Goal: Task Accomplishment & Management: Manage account settings

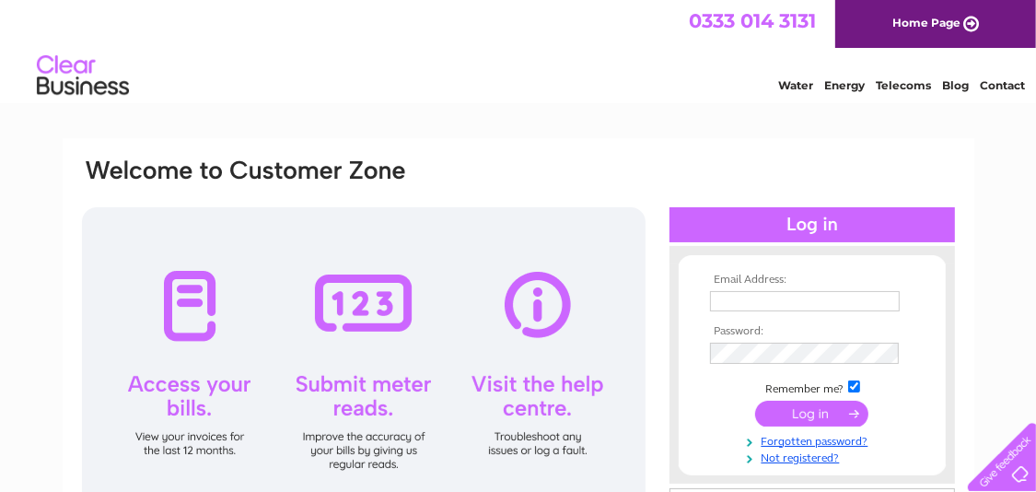
type input "info@thegasstore.com"
click at [824, 406] on input "submit" at bounding box center [811, 414] width 113 height 26
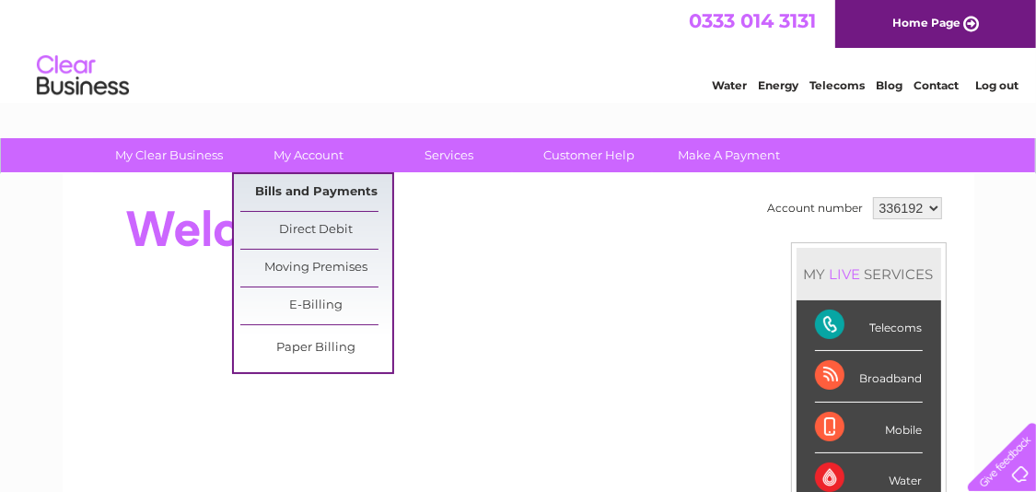
click at [320, 183] on link "Bills and Payments" at bounding box center [316, 192] width 152 height 37
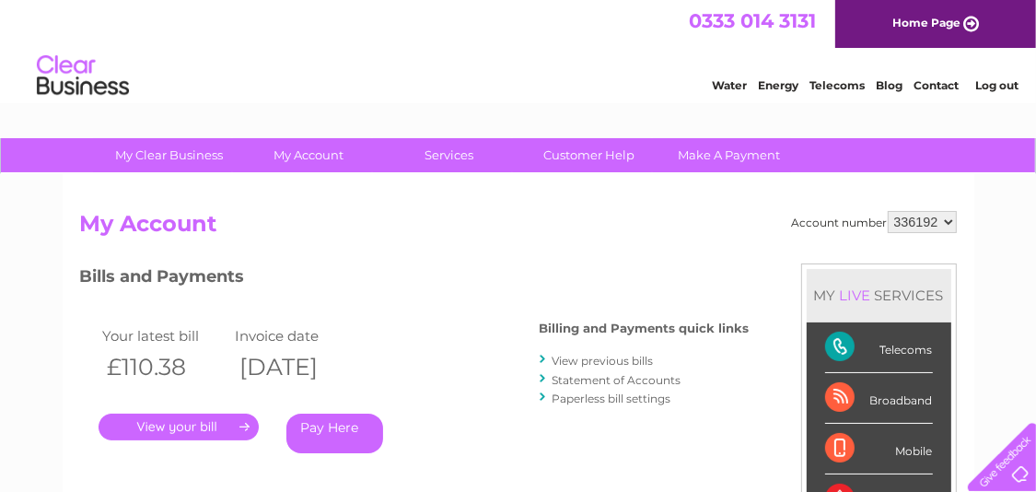
click at [161, 424] on link "." at bounding box center [179, 426] width 160 height 27
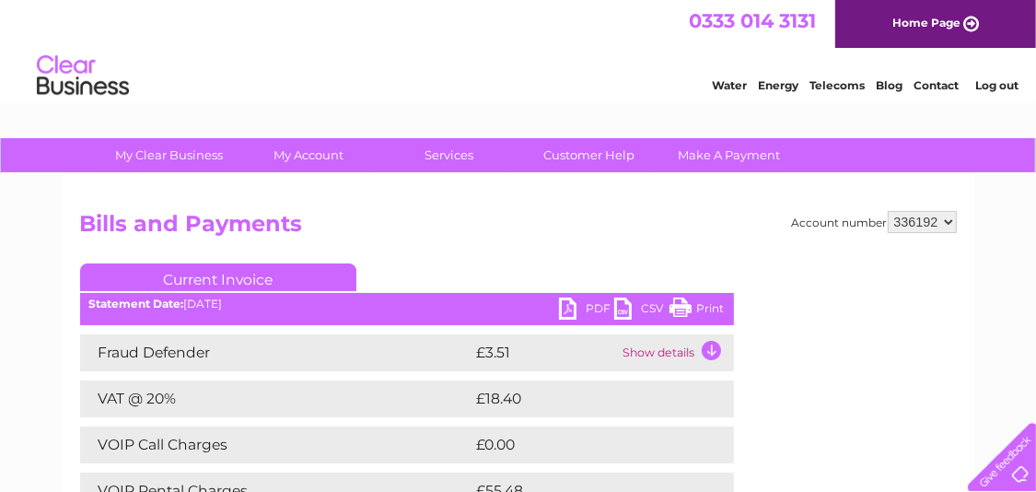
scroll to position [183, 0]
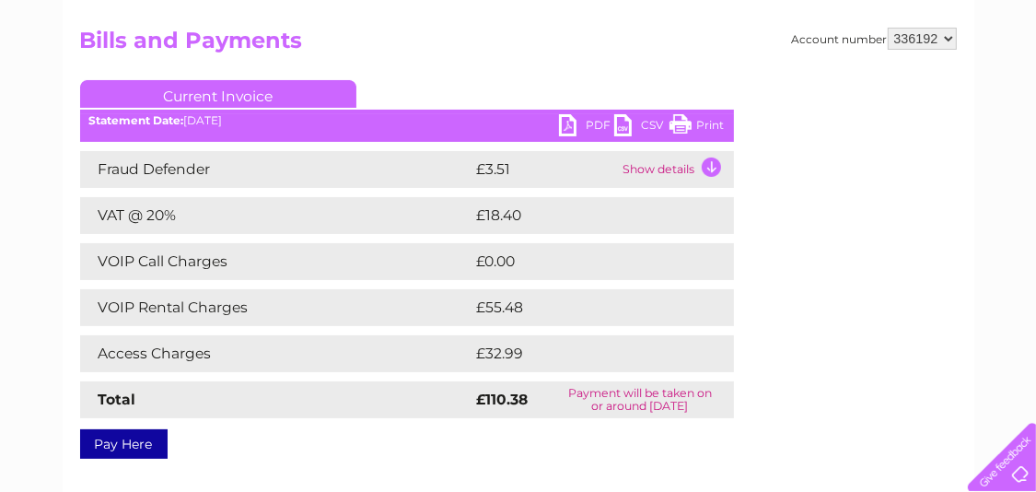
click at [573, 125] on link "PDF" at bounding box center [586, 127] width 55 height 27
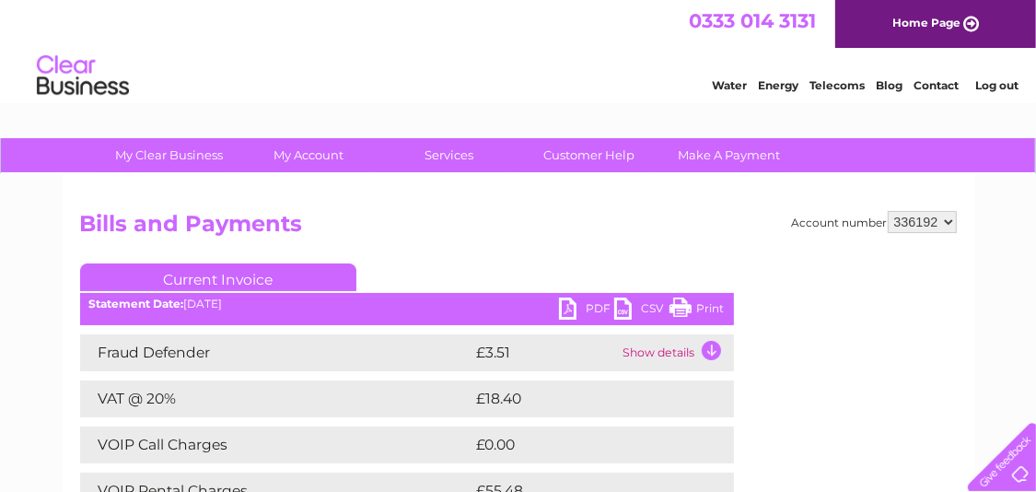
drag, startPoint x: 1004, startPoint y: 79, endPoint x: 997, endPoint y: 69, distance: 12.0
click at [1004, 79] on link "Log out" at bounding box center [997, 85] width 43 height 14
